Goal: Task Accomplishment & Management: Use online tool/utility

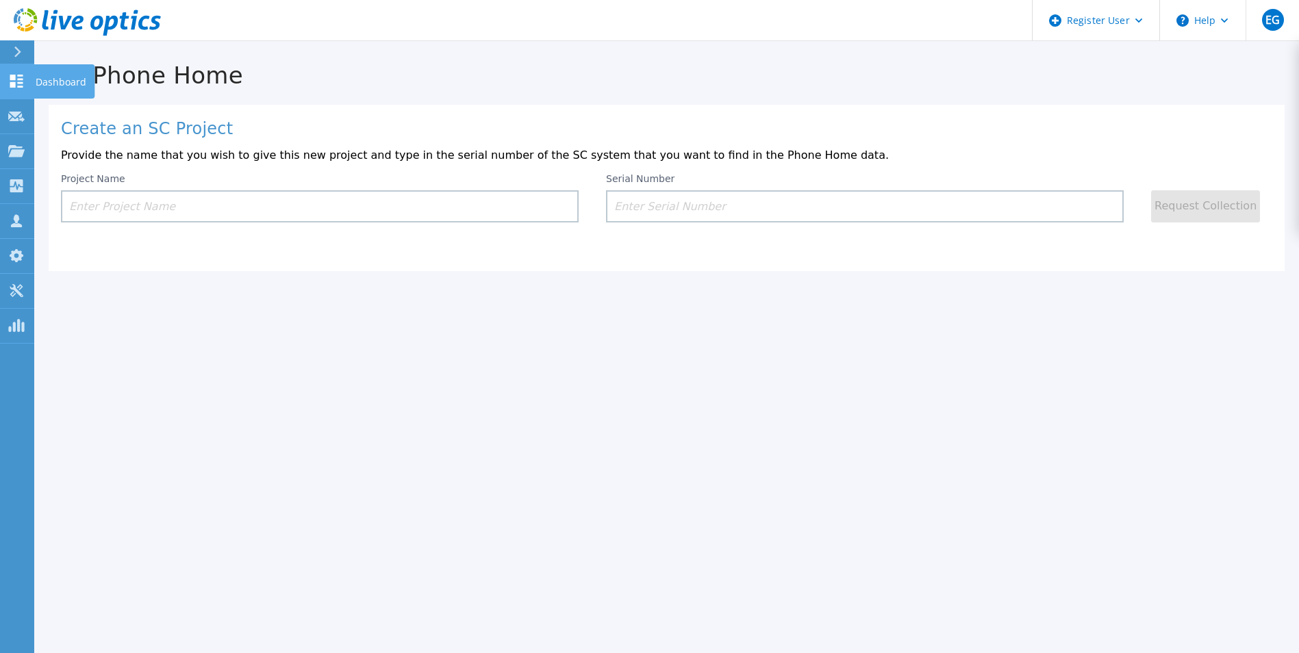
click at [13, 90] on link "Dashboard Dashboard" at bounding box center [17, 81] width 34 height 35
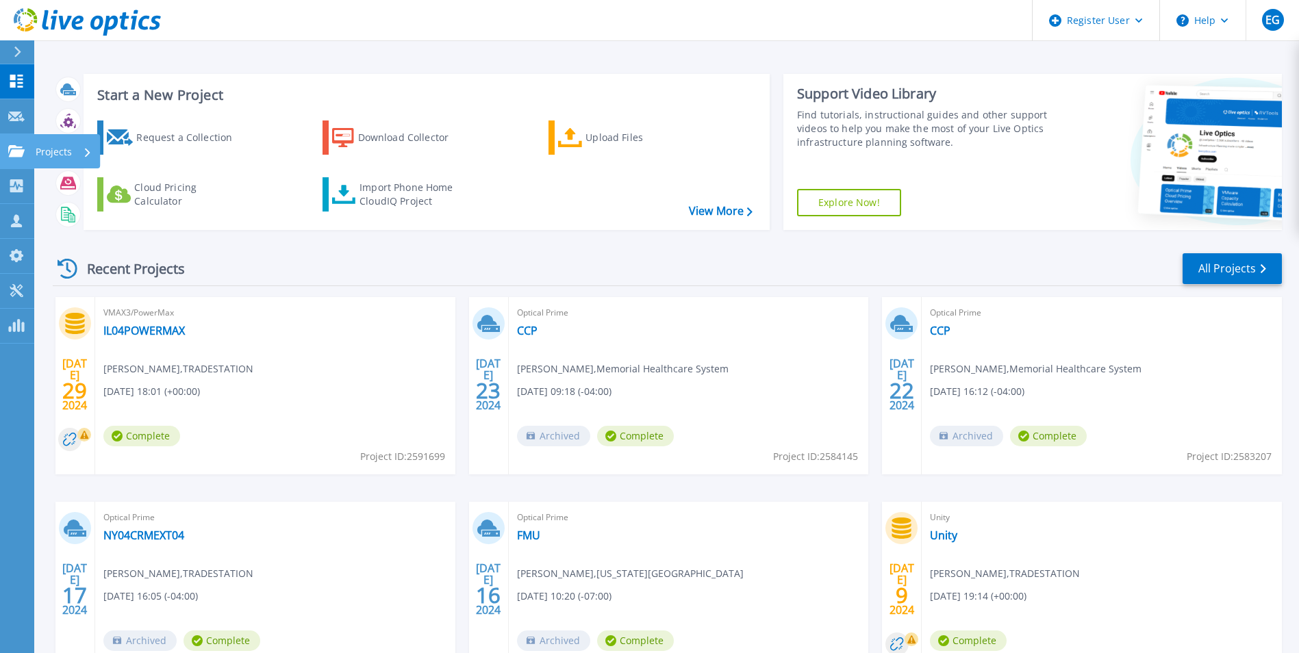
click at [23, 155] on icon at bounding box center [16, 151] width 16 height 12
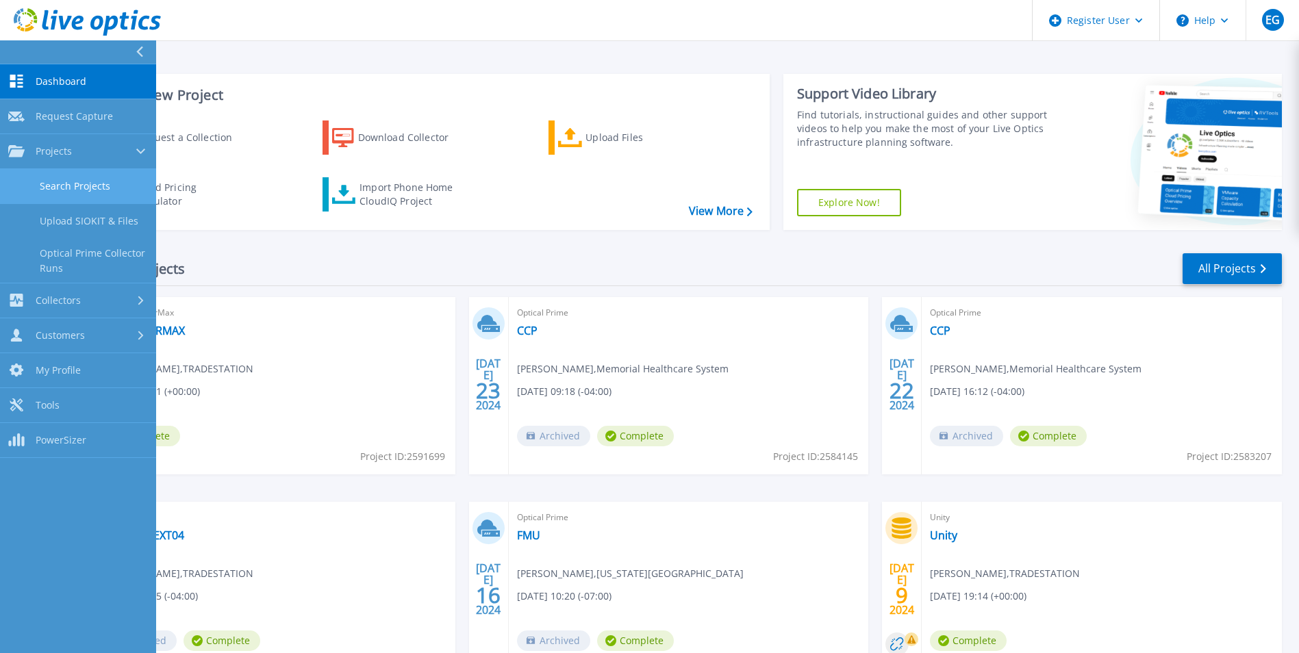
click at [55, 181] on link "Search Projects" at bounding box center [78, 186] width 156 height 35
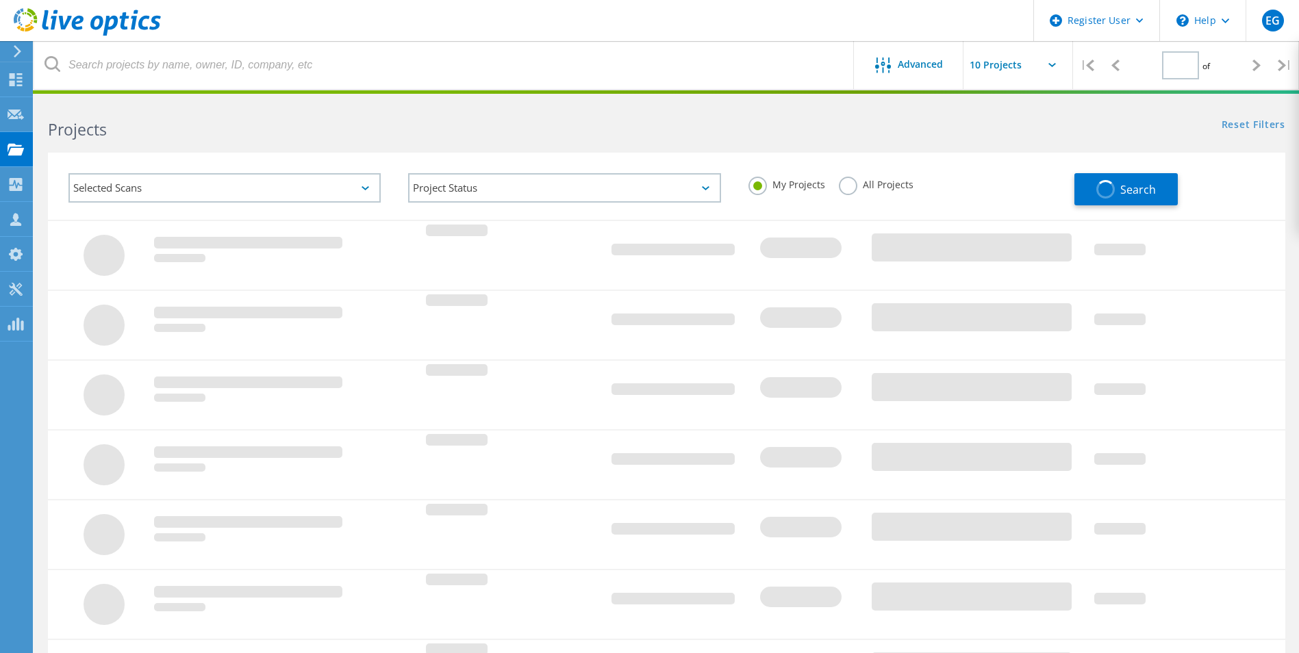
type input "1"
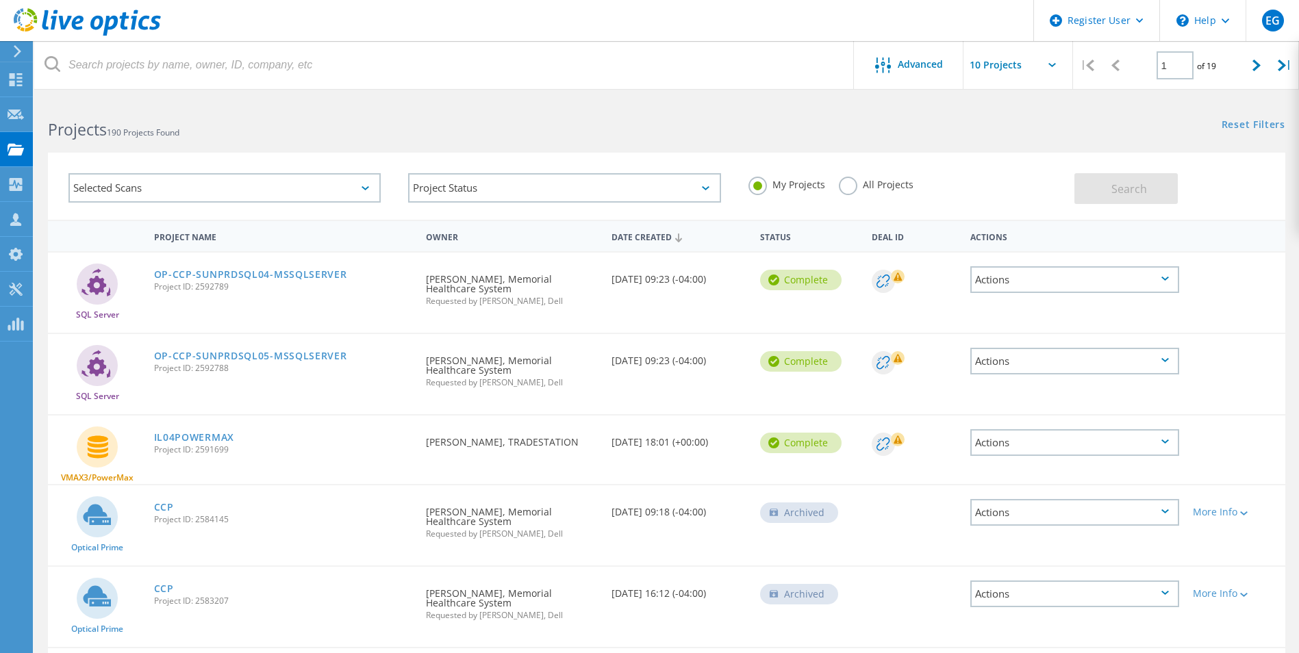
click at [853, 190] on label "All Projects" at bounding box center [876, 183] width 75 height 13
click at [0, 0] on input "All Projects" at bounding box center [0, 0] width 0 height 0
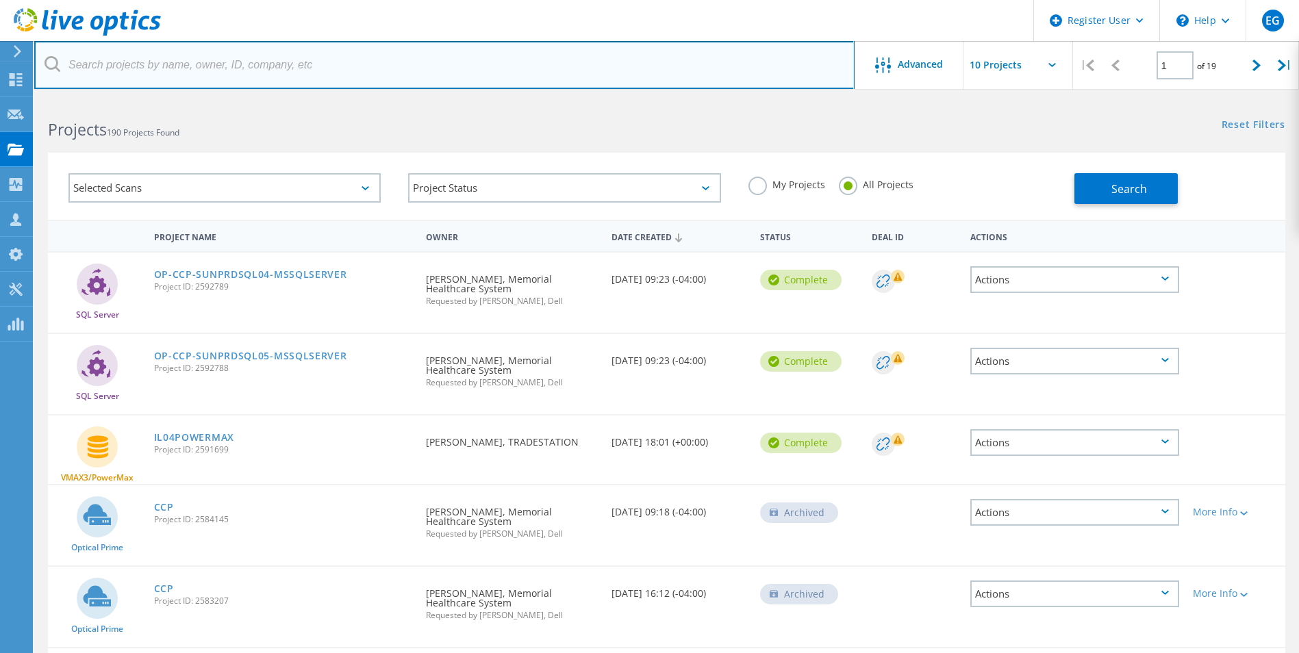
click at [321, 71] on input "text" at bounding box center [444, 65] width 821 height 48
type input "@bayview"
